Goal: Task Accomplishment & Management: Use online tool/utility

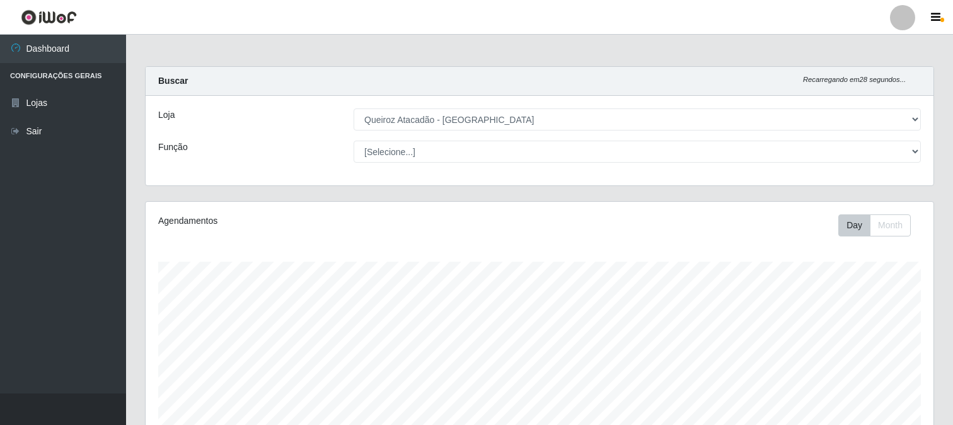
select select "464"
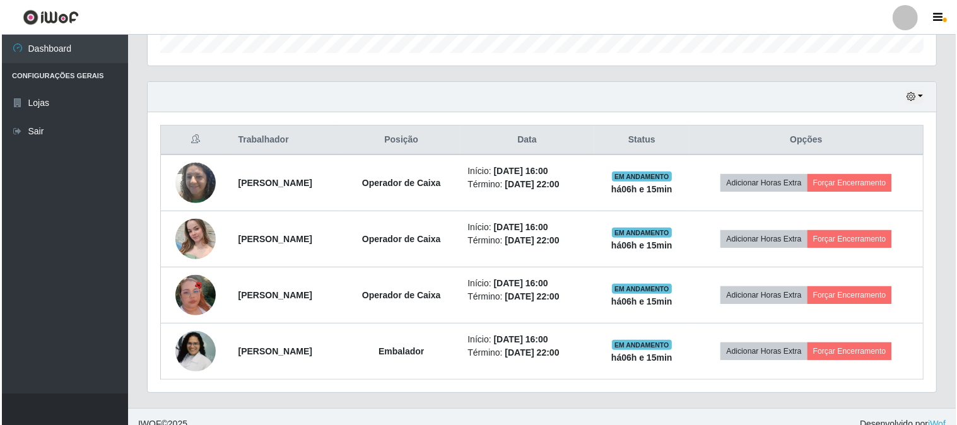
scroll to position [261, 788]
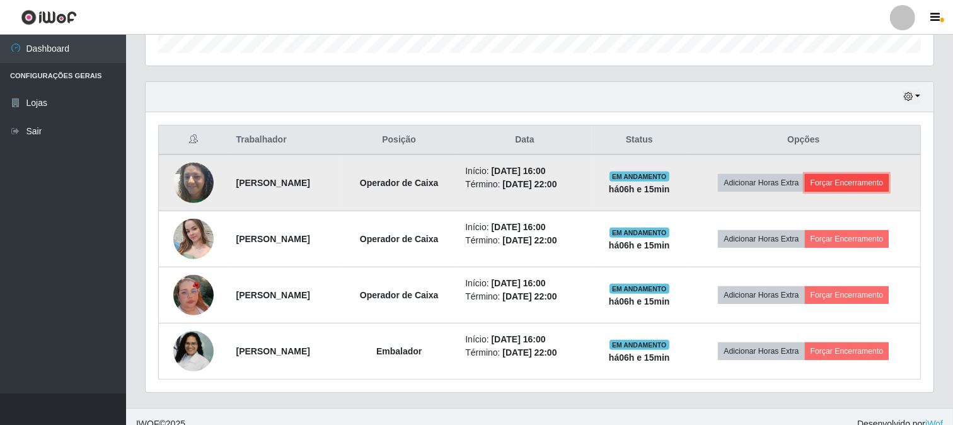
drag, startPoint x: 0, startPoint y: 0, endPoint x: 853, endPoint y: 180, distance: 872.0
click at [853, 180] on button "Forçar Encerramento" at bounding box center [847, 183] width 84 height 18
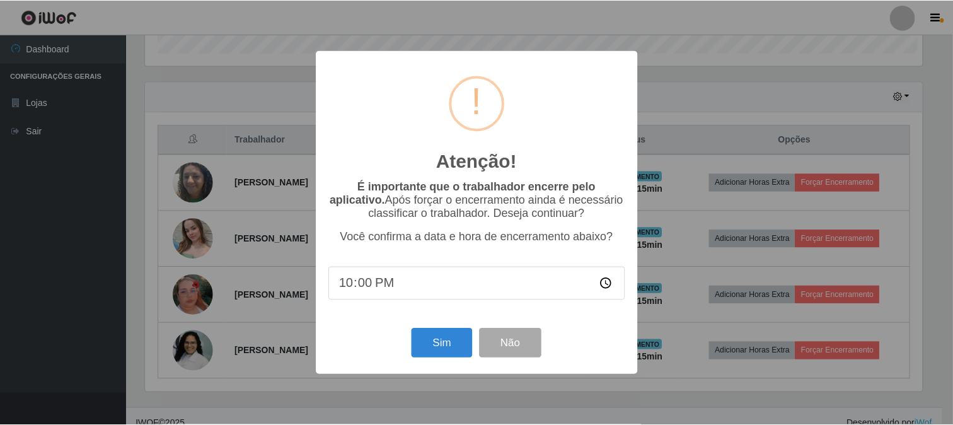
scroll to position [261, 780]
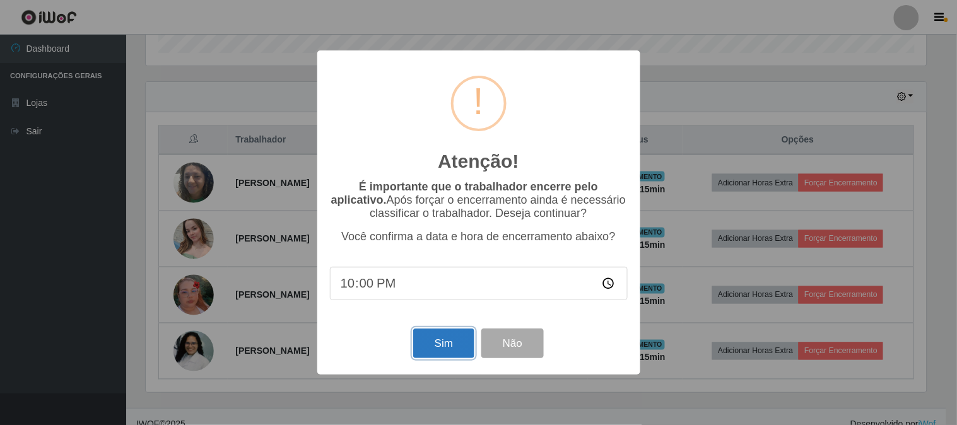
click at [443, 342] on button "Sim" at bounding box center [443, 344] width 61 height 30
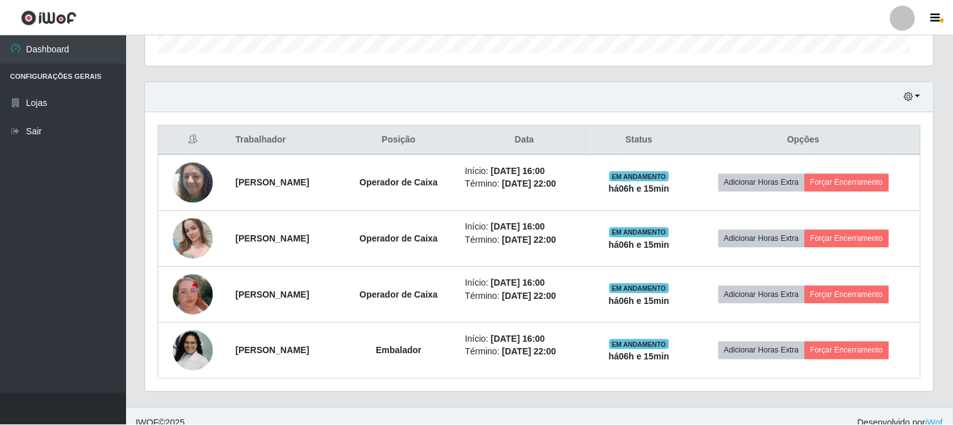
scroll to position [261, 788]
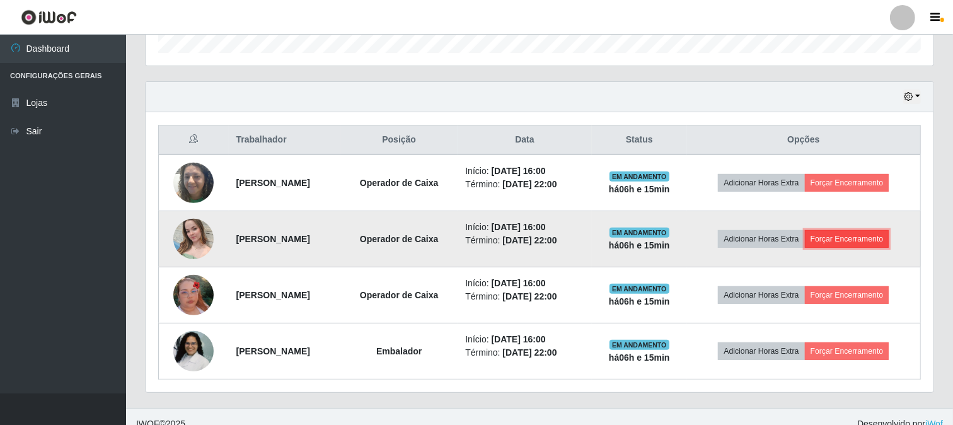
click at [848, 240] on button "Forçar Encerramento" at bounding box center [847, 239] width 84 height 18
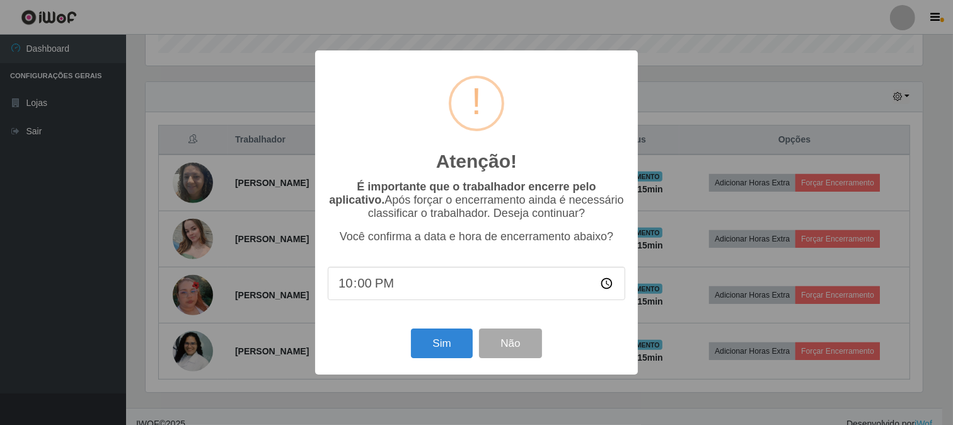
scroll to position [261, 780]
click at [445, 343] on button "Sim" at bounding box center [443, 344] width 61 height 30
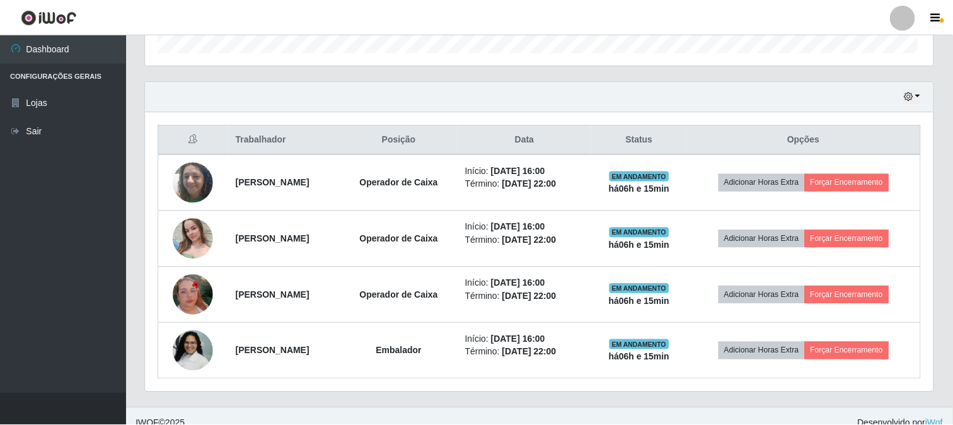
scroll to position [261, 788]
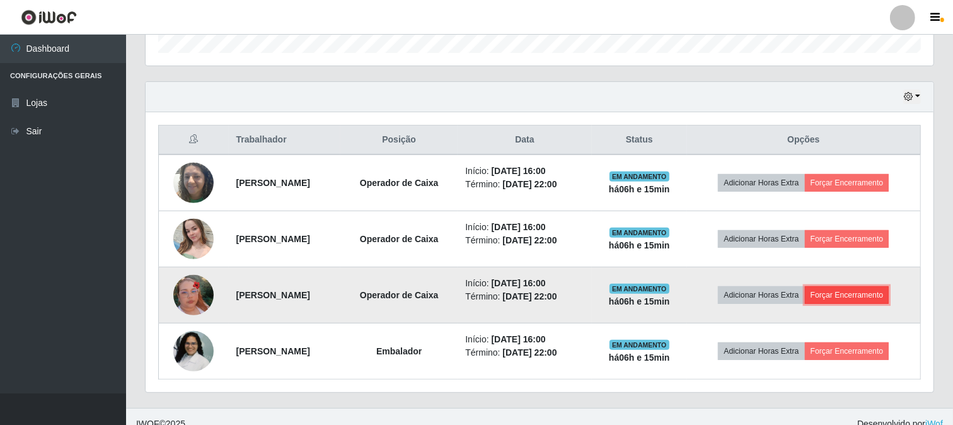
click at [854, 293] on button "Forçar Encerramento" at bounding box center [847, 295] width 84 height 18
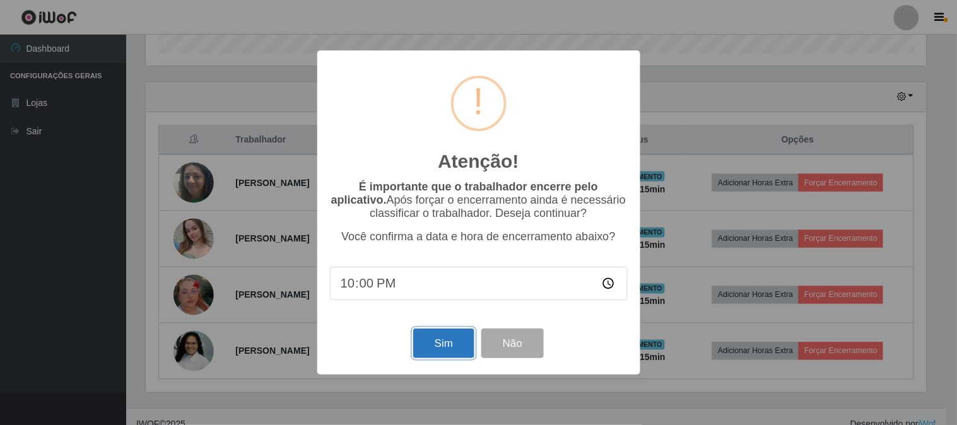
click at [458, 346] on button "Sim" at bounding box center [443, 344] width 61 height 30
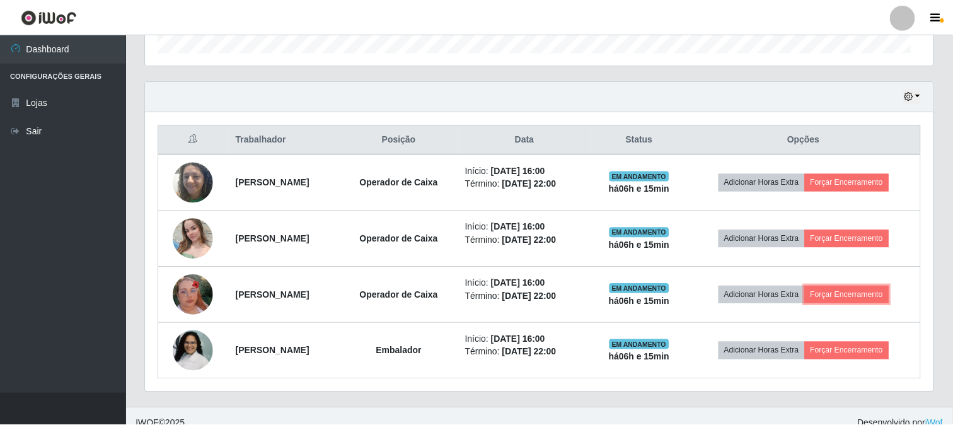
scroll to position [261, 788]
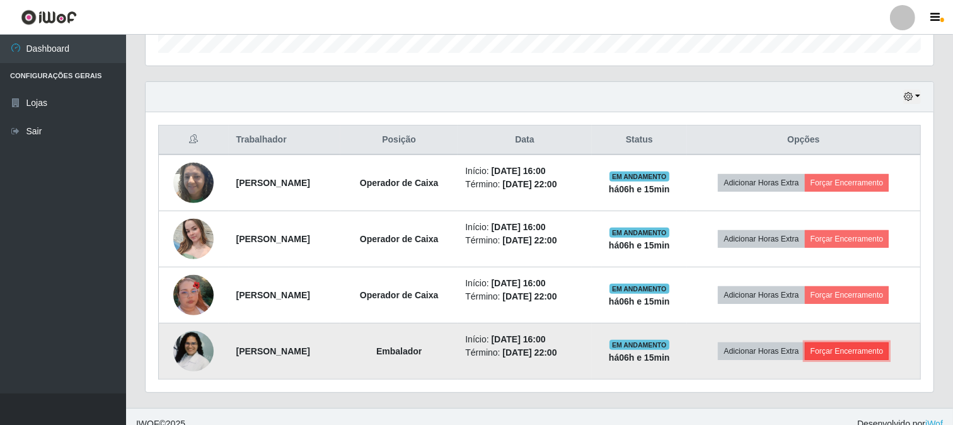
click at [868, 352] on button "Forçar Encerramento" at bounding box center [847, 351] width 84 height 18
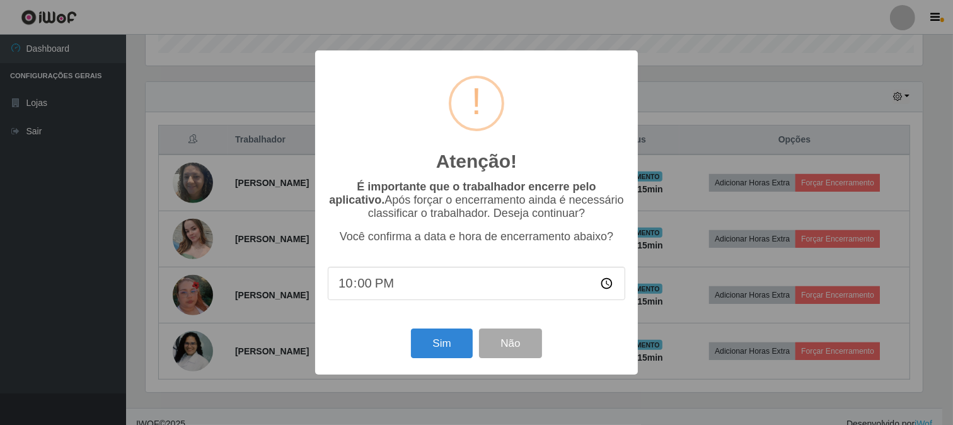
scroll to position [261, 780]
click at [424, 347] on button "Sim" at bounding box center [443, 344] width 61 height 30
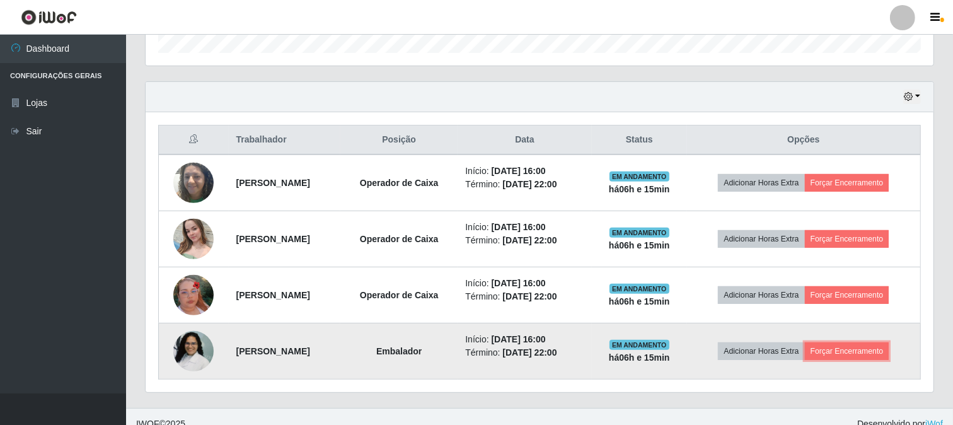
scroll to position [261, 788]
